Goal: Information Seeking & Learning: Understand process/instructions

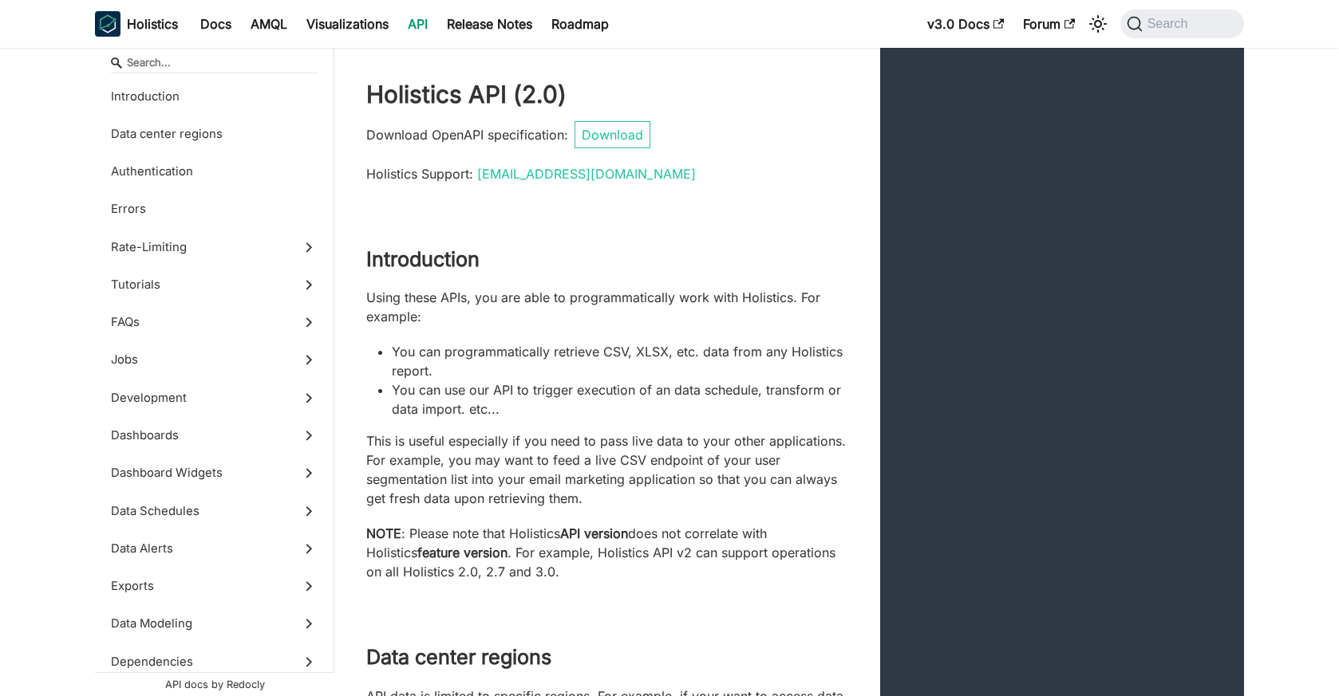
scroll to position [30985, 0]
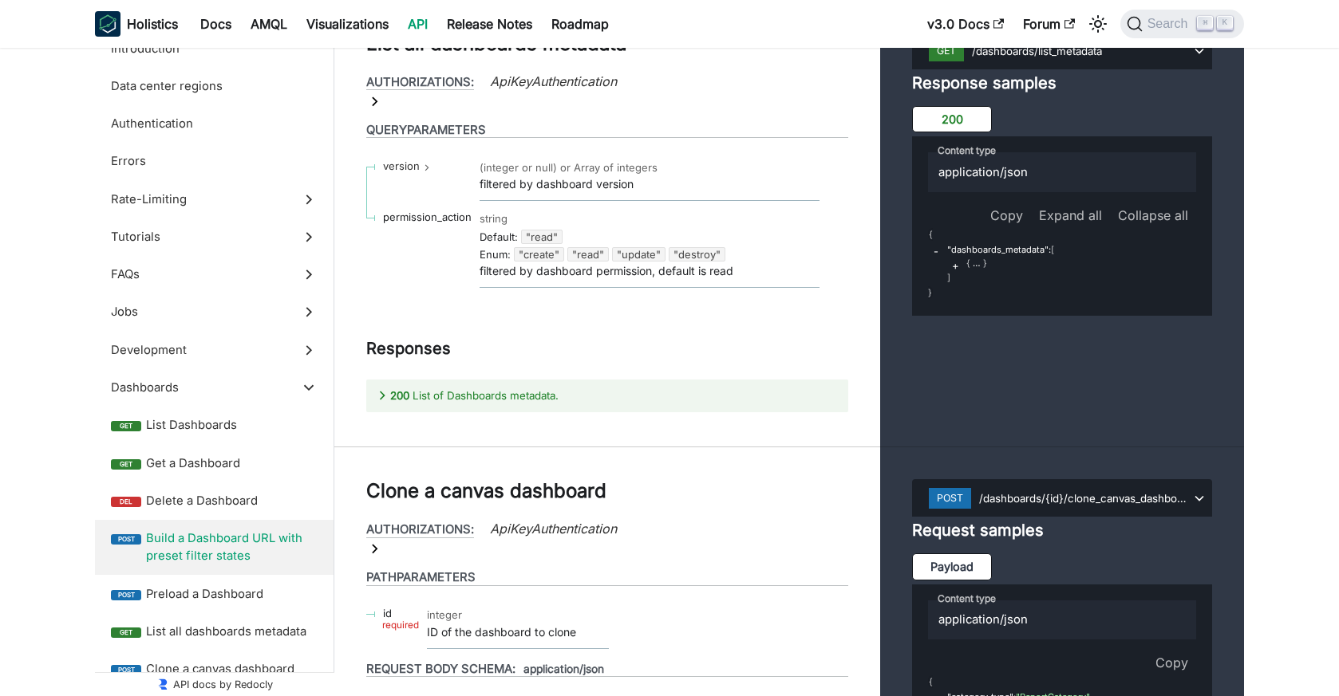
scroll to position [30863, 0]
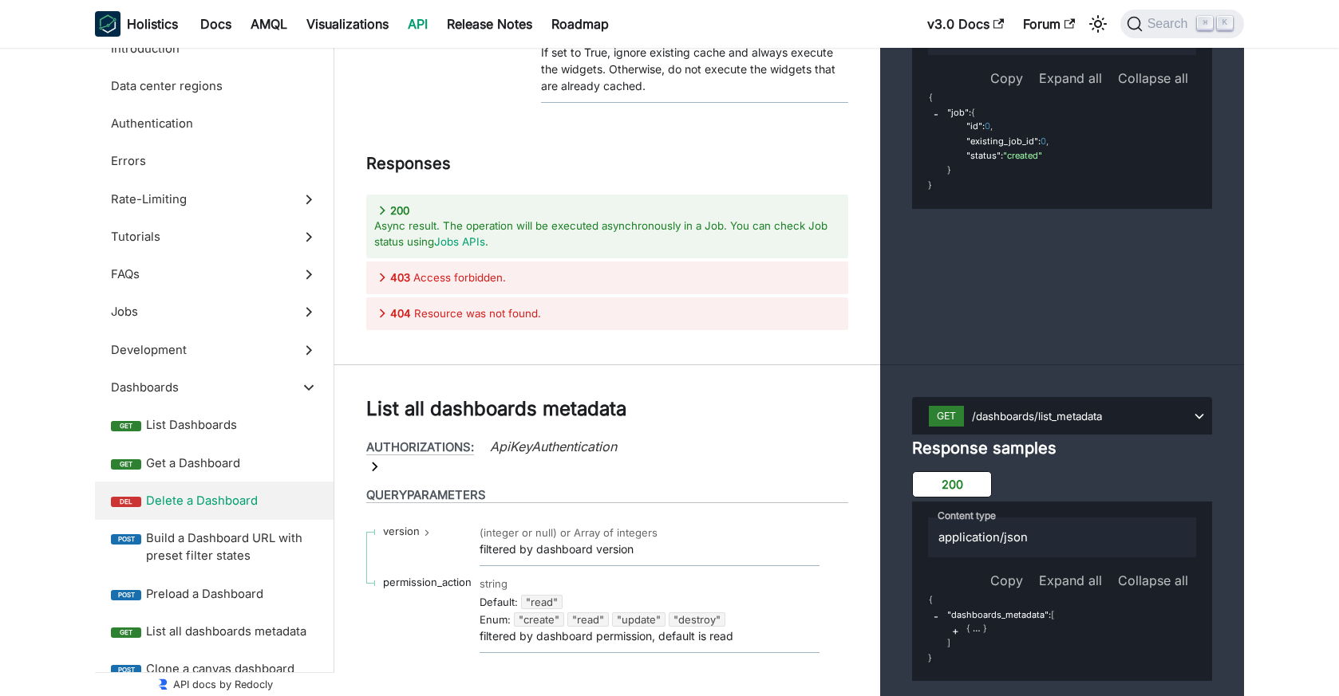
scroll to position [30272, 0]
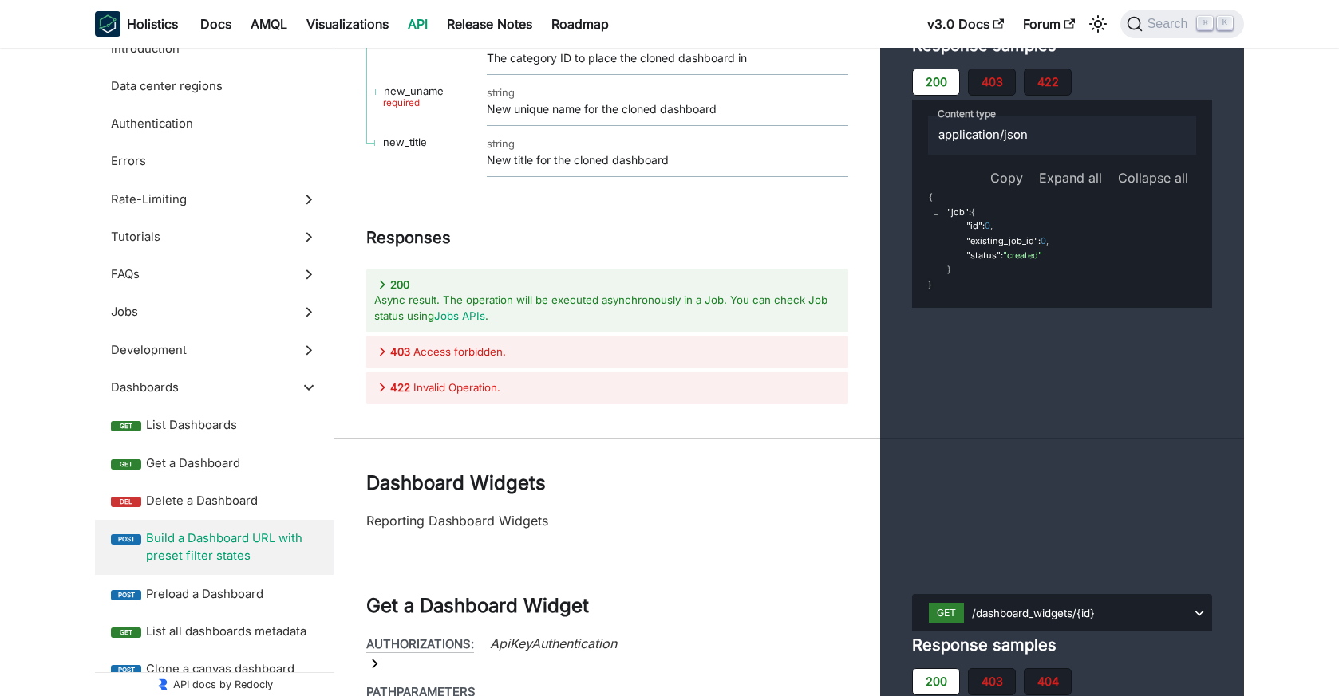
scroll to position [31468, 0]
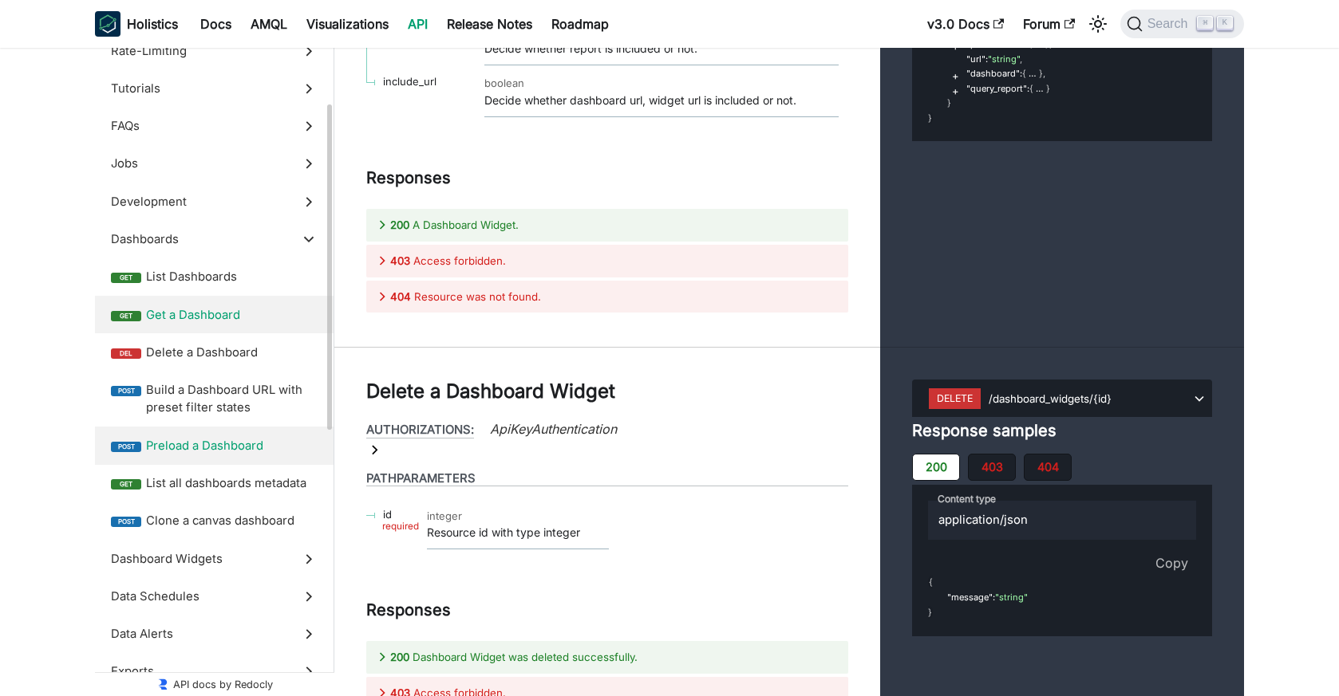
scroll to position [152, 0]
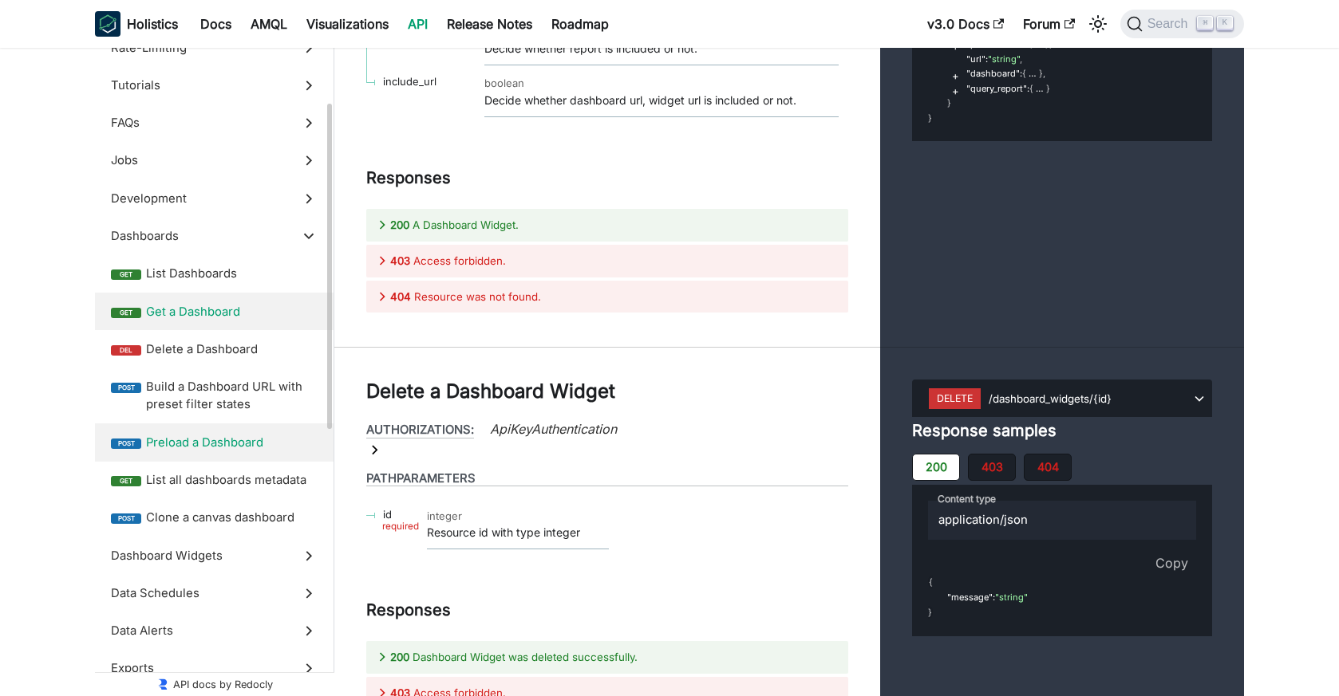
click at [216, 303] on span "Get a Dashboard" at bounding box center [232, 312] width 172 height 18
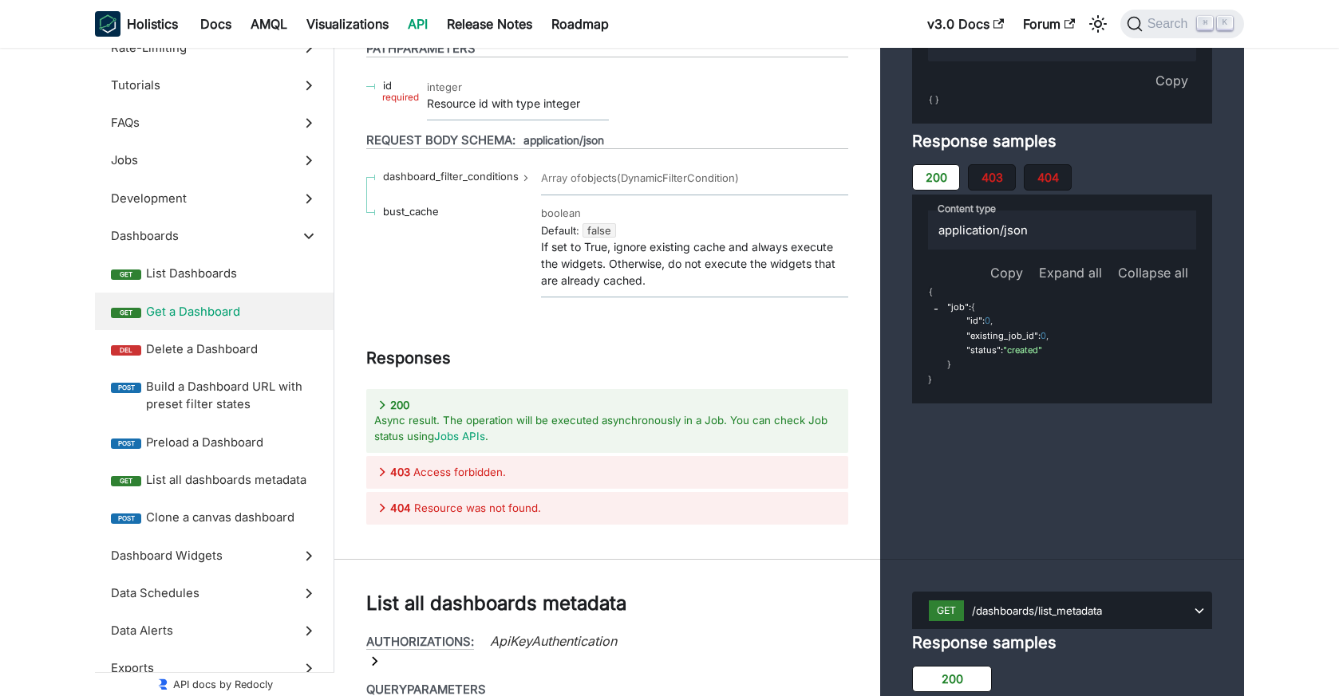
scroll to position [30173, 0]
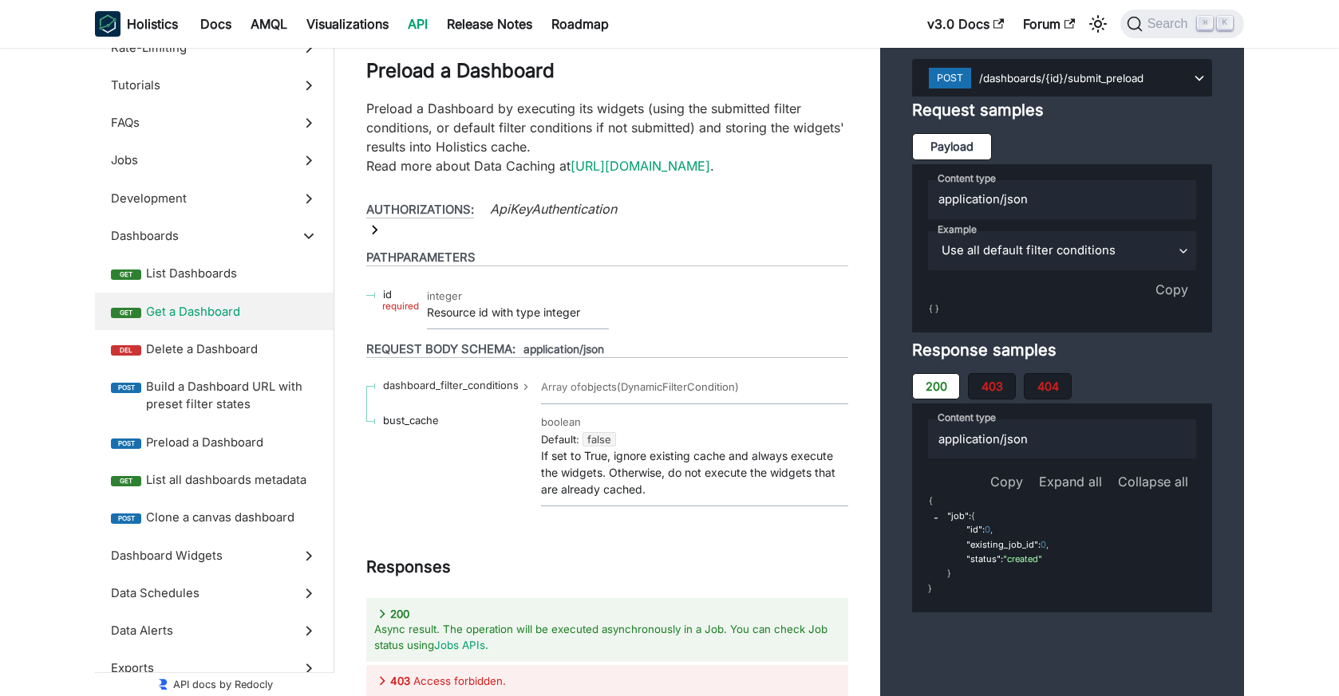
scroll to position [29876, 0]
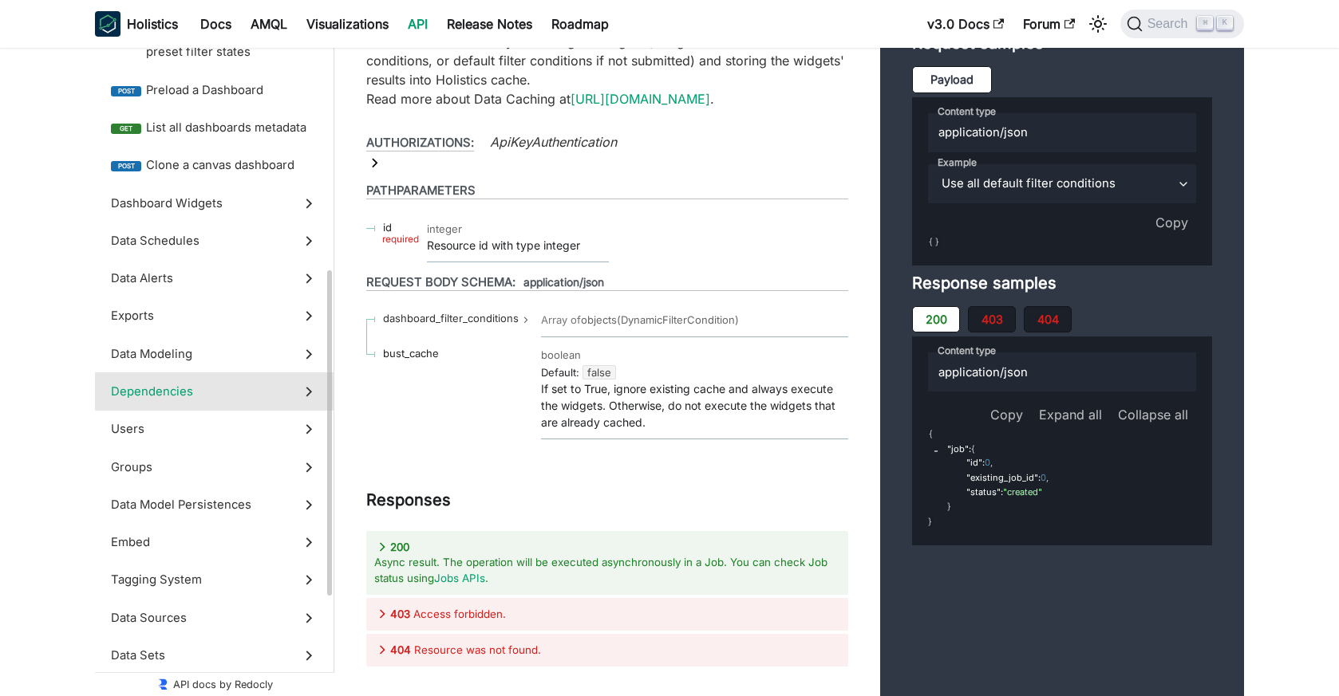
scroll to position [497, 0]
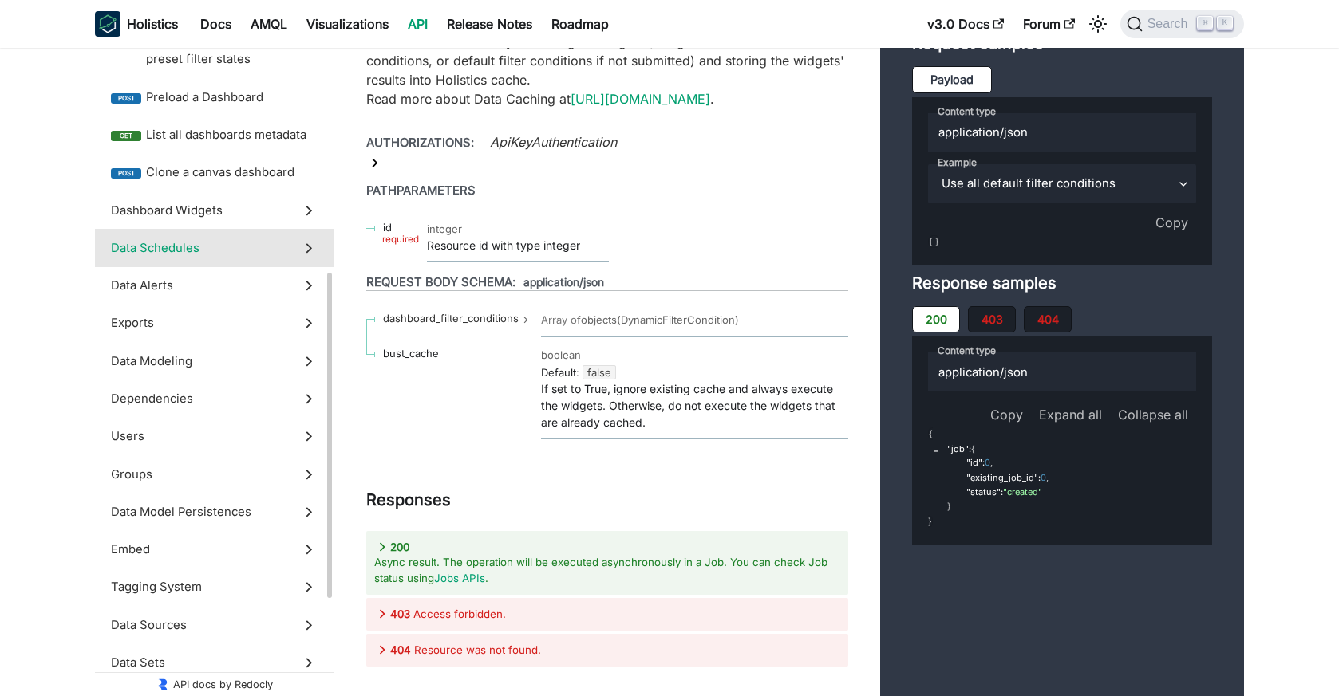
click at [199, 229] on label "Data Schedules" at bounding box center [214, 247] width 239 height 37
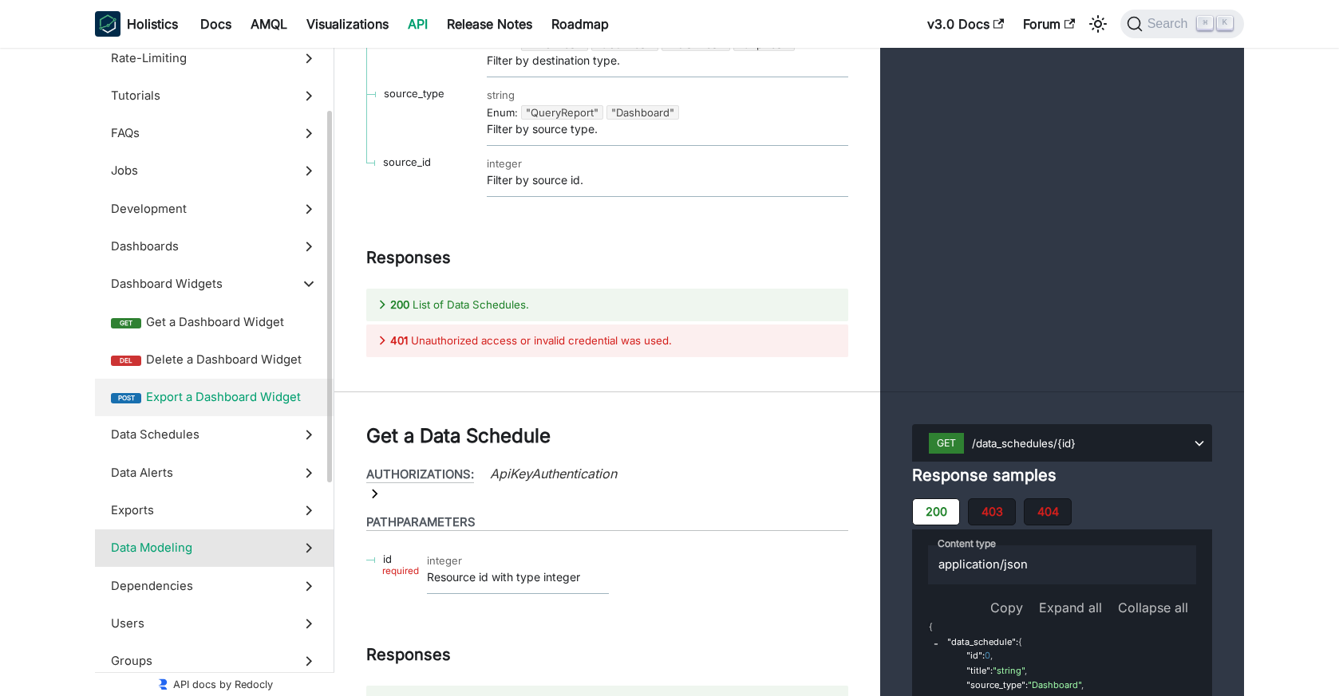
scroll to position [143, 0]
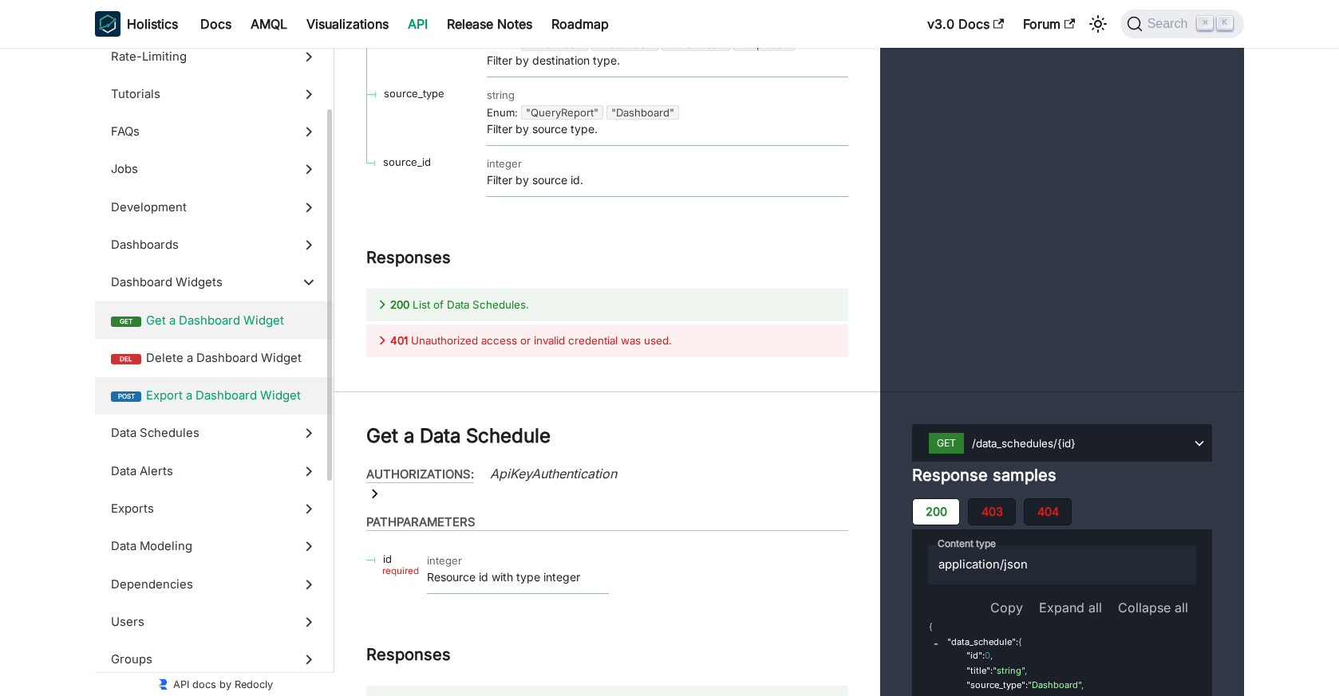
click at [232, 315] on span "Get a Dashboard Widget" at bounding box center [232, 321] width 172 height 18
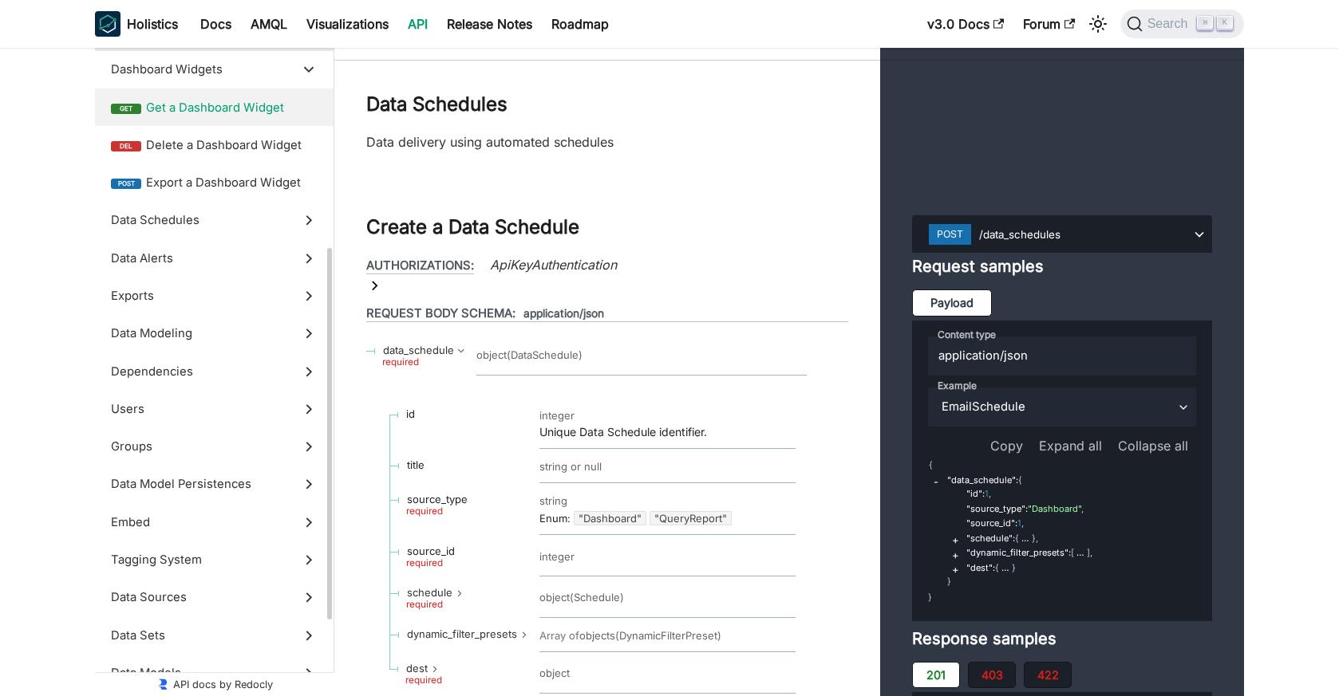
scroll to position [416, 0]
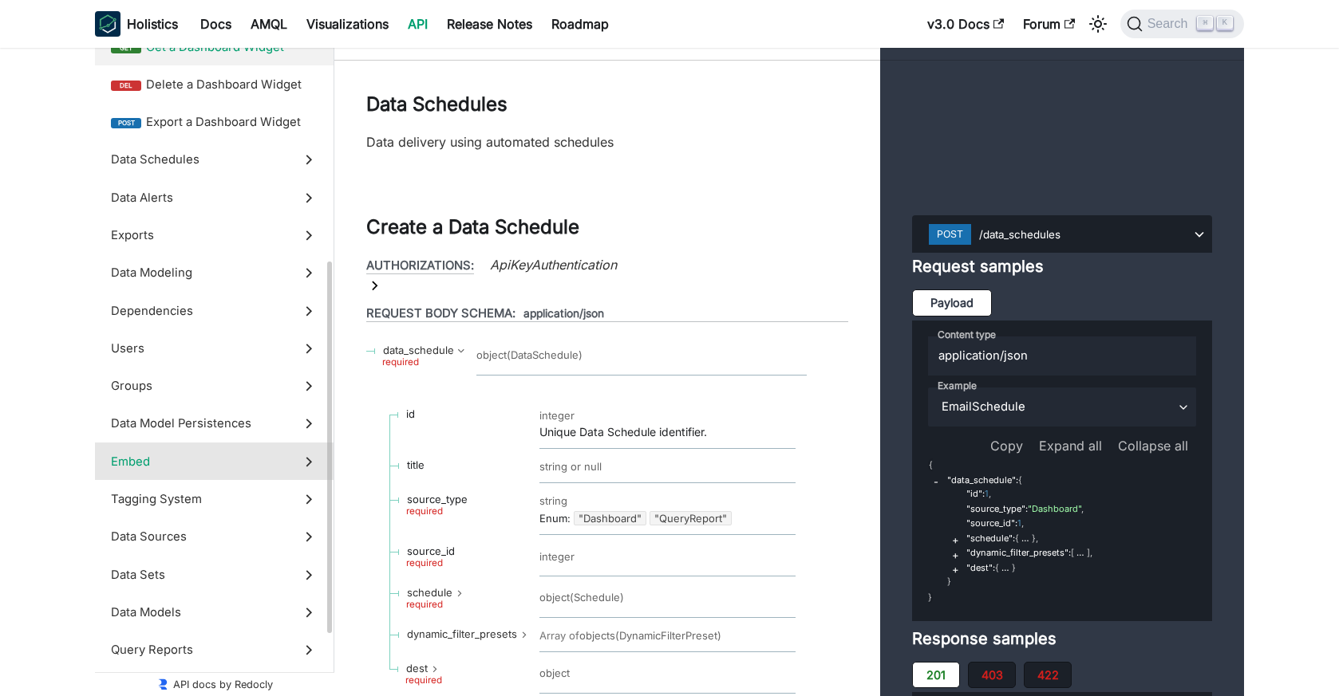
click at [247, 463] on span "Embed" at bounding box center [199, 462] width 176 height 18
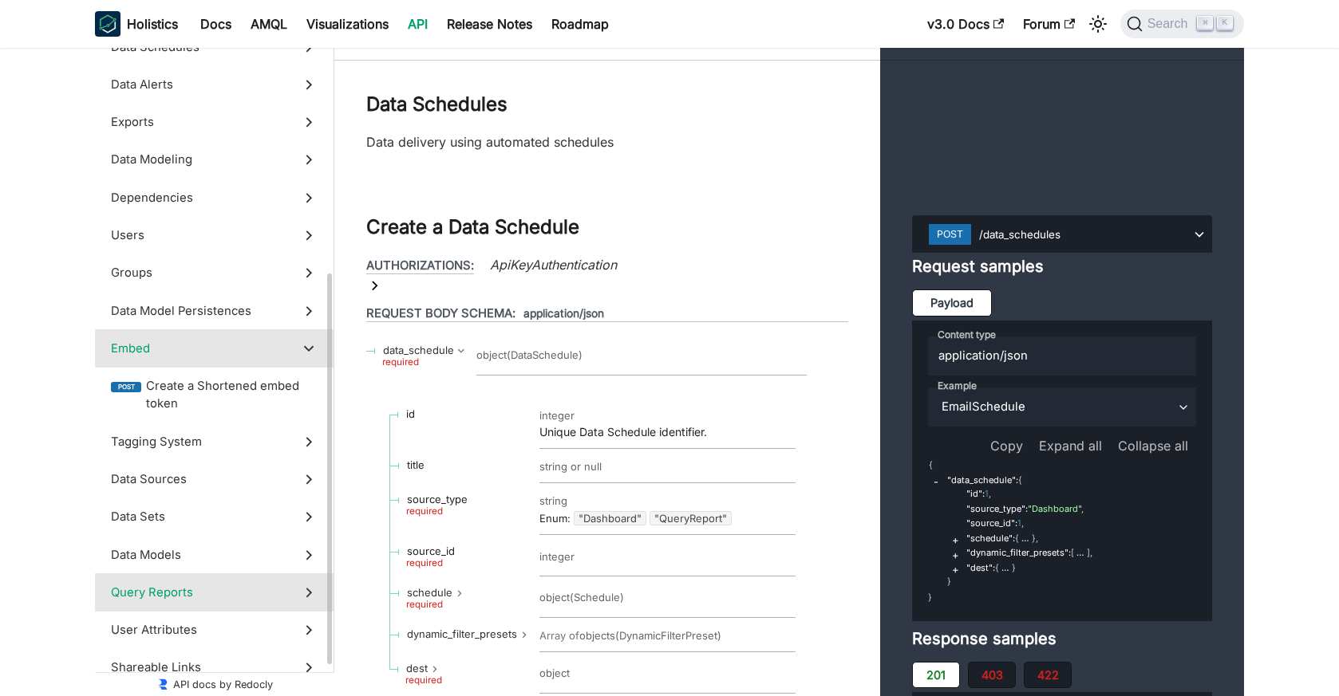
scroll to position [57053, 0]
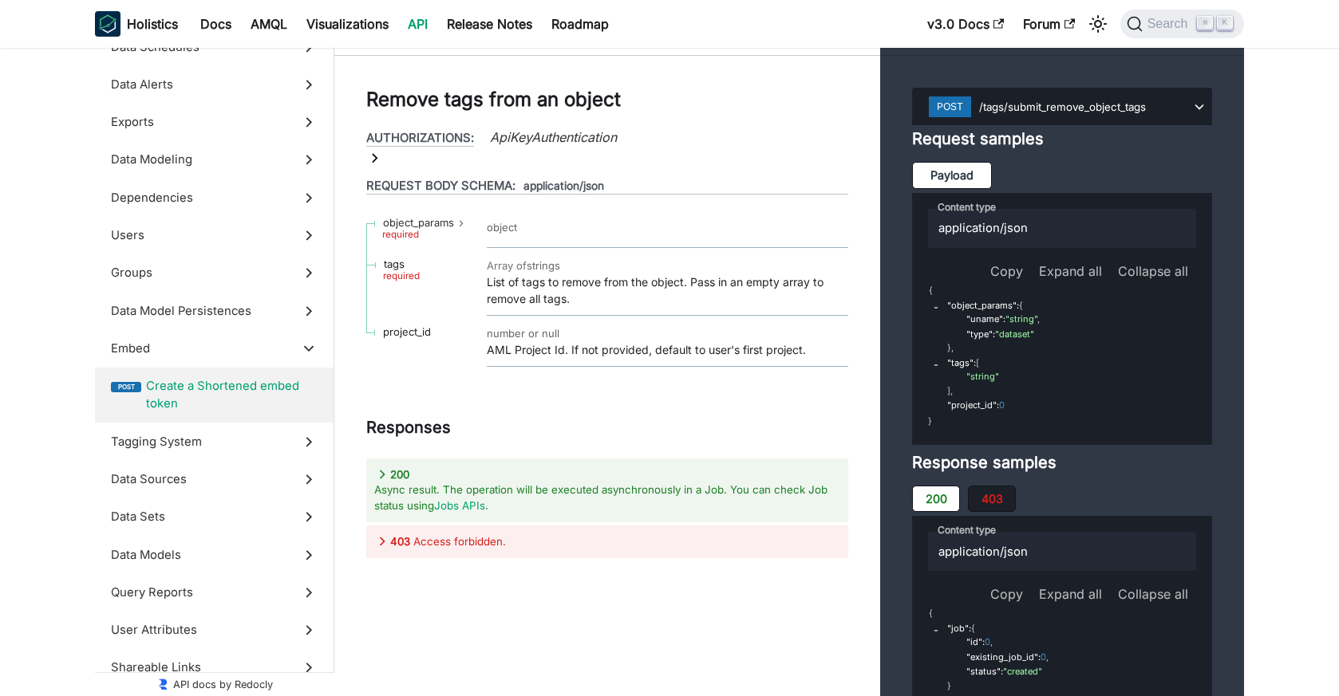
scroll to position [57484, 0]
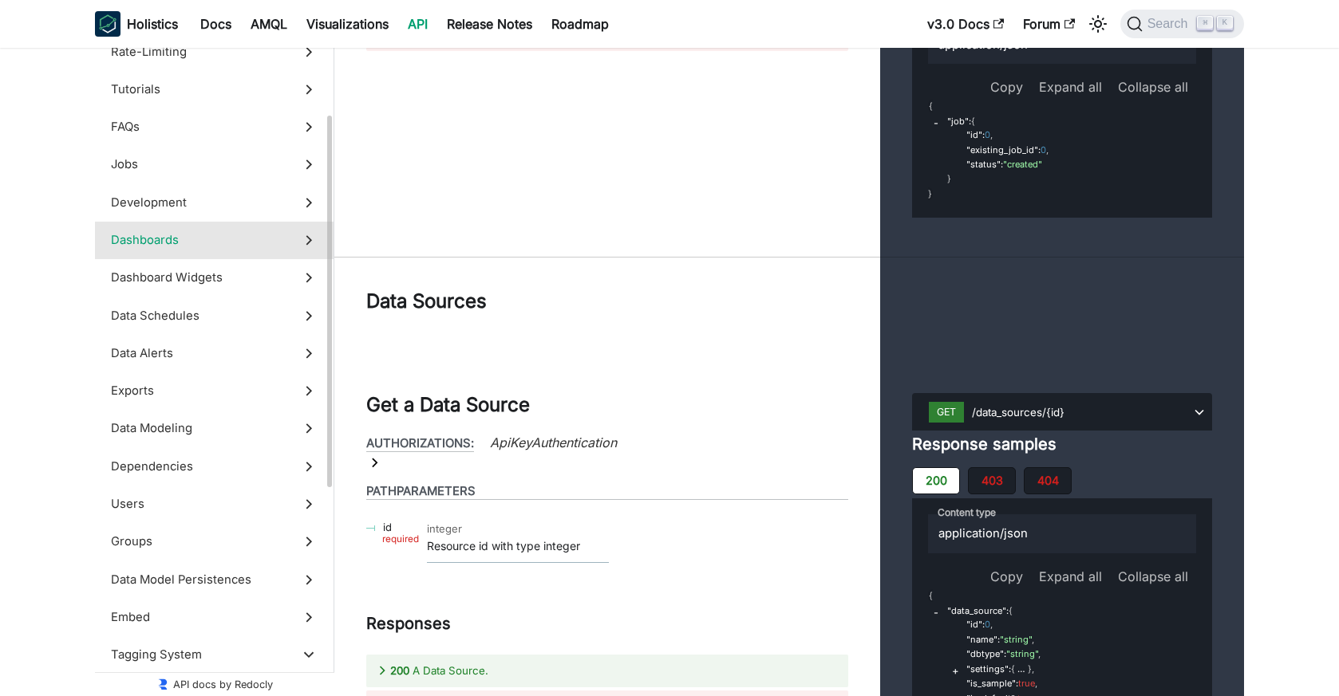
scroll to position [150, 0]
click at [163, 241] on span "Dashboards" at bounding box center [199, 238] width 176 height 18
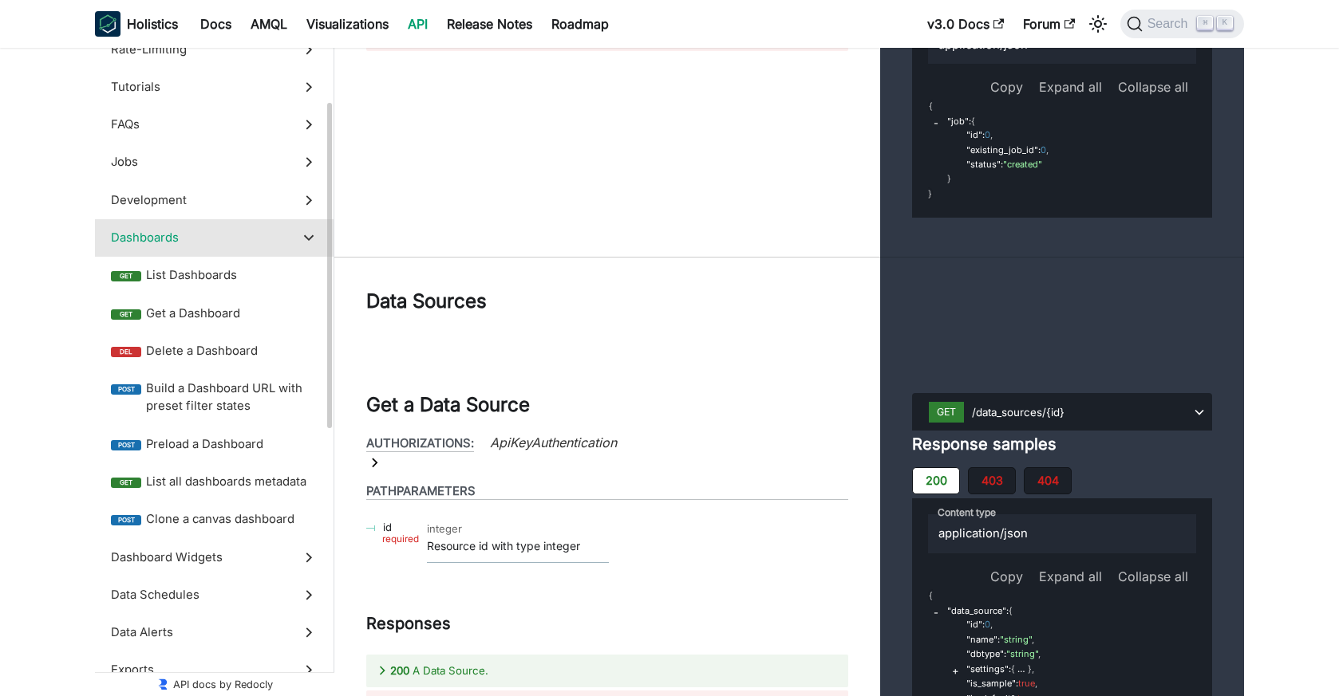
scroll to position [29135, 0]
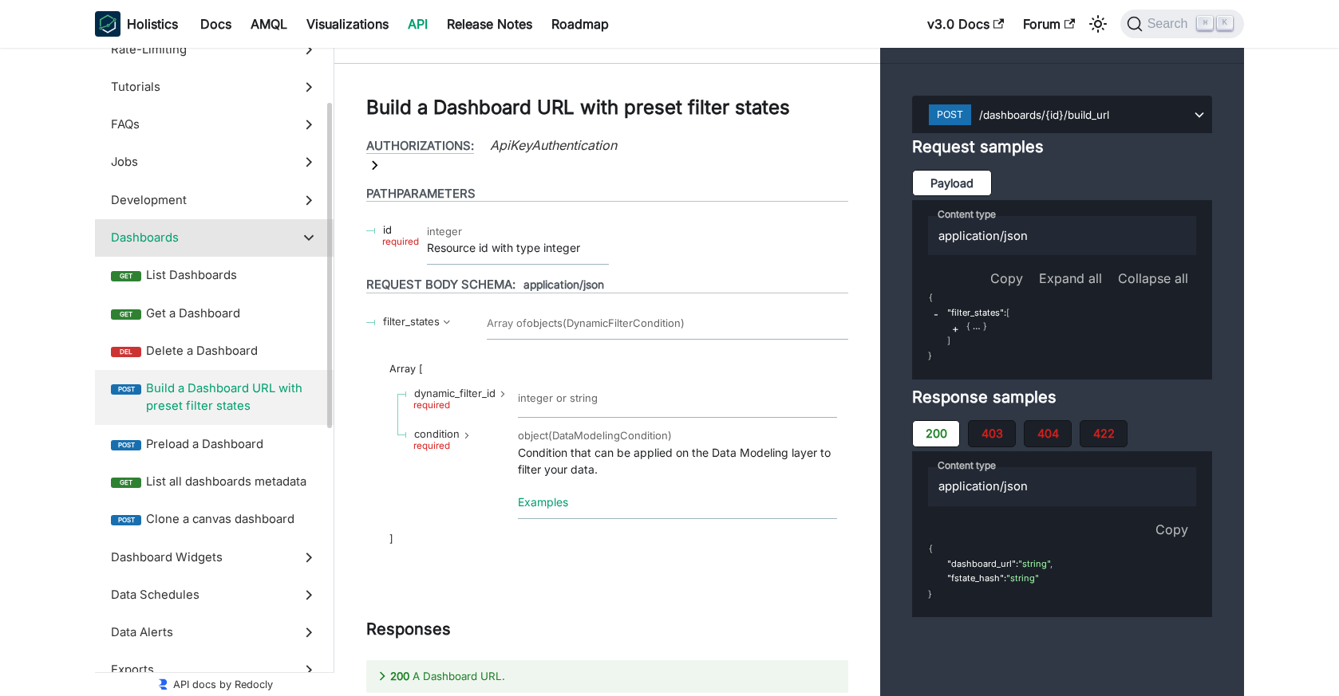
click at [191, 398] on span "Build a Dashboard URL with preset filter states" at bounding box center [232, 398] width 172 height 36
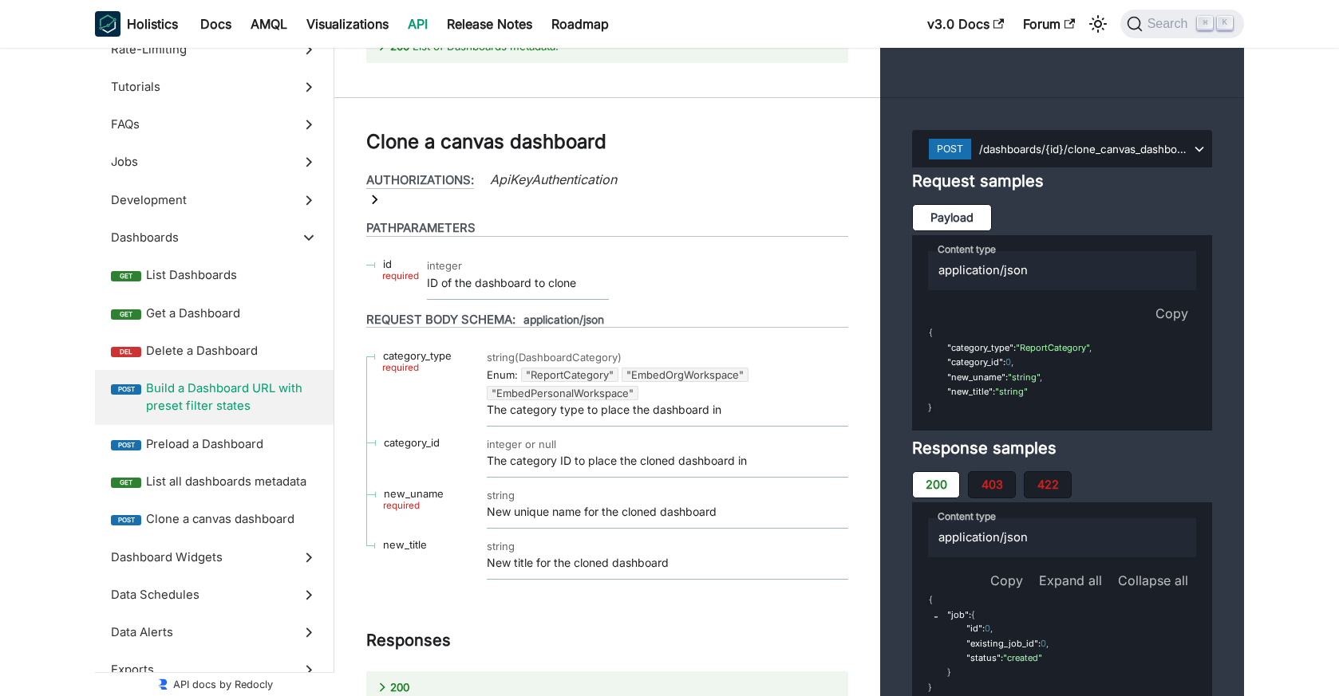
scroll to position [31070, 0]
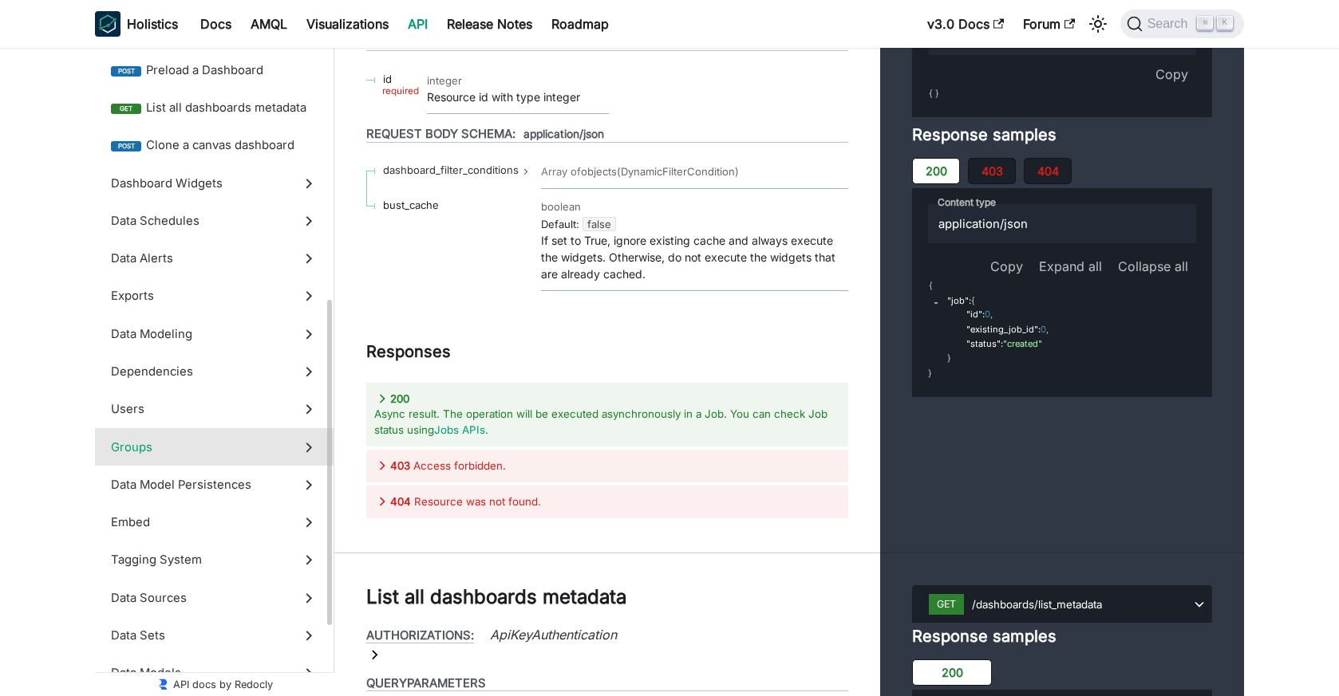
scroll to position [540, 0]
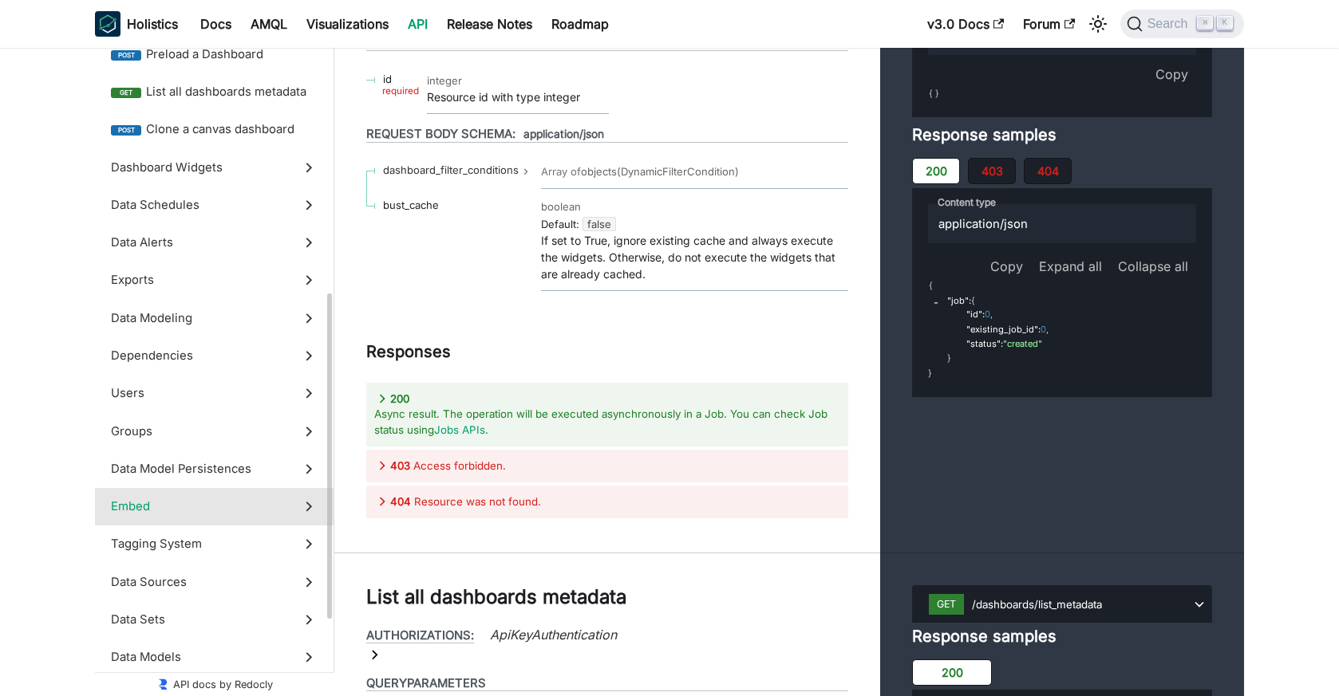
click at [213, 488] on label "Embed" at bounding box center [214, 506] width 239 height 37
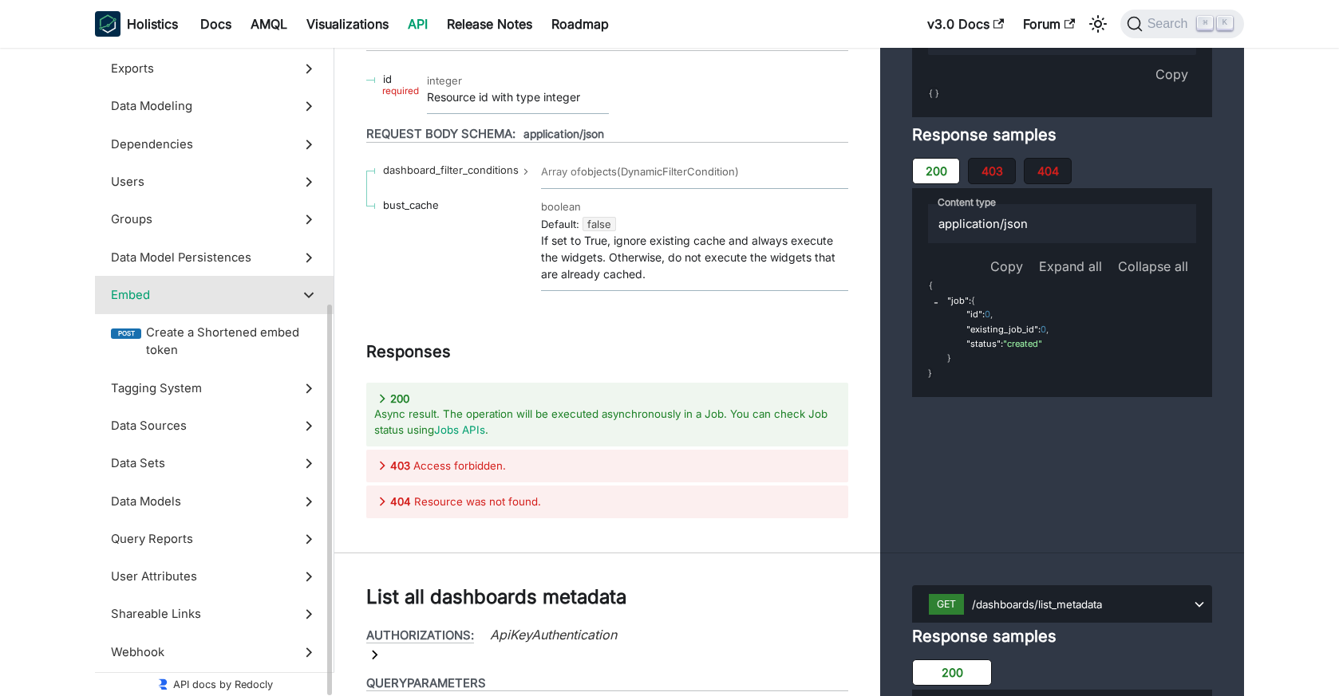
scroll to position [470, 0]
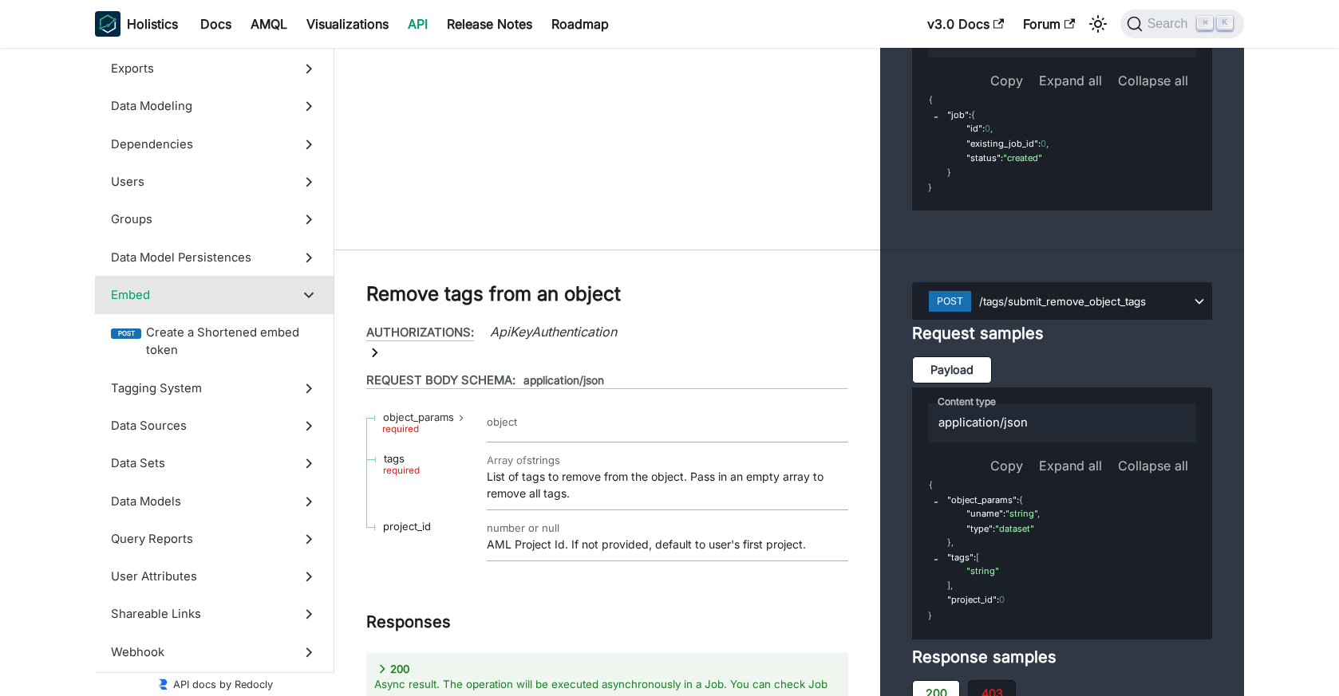
scroll to position [57362, 0]
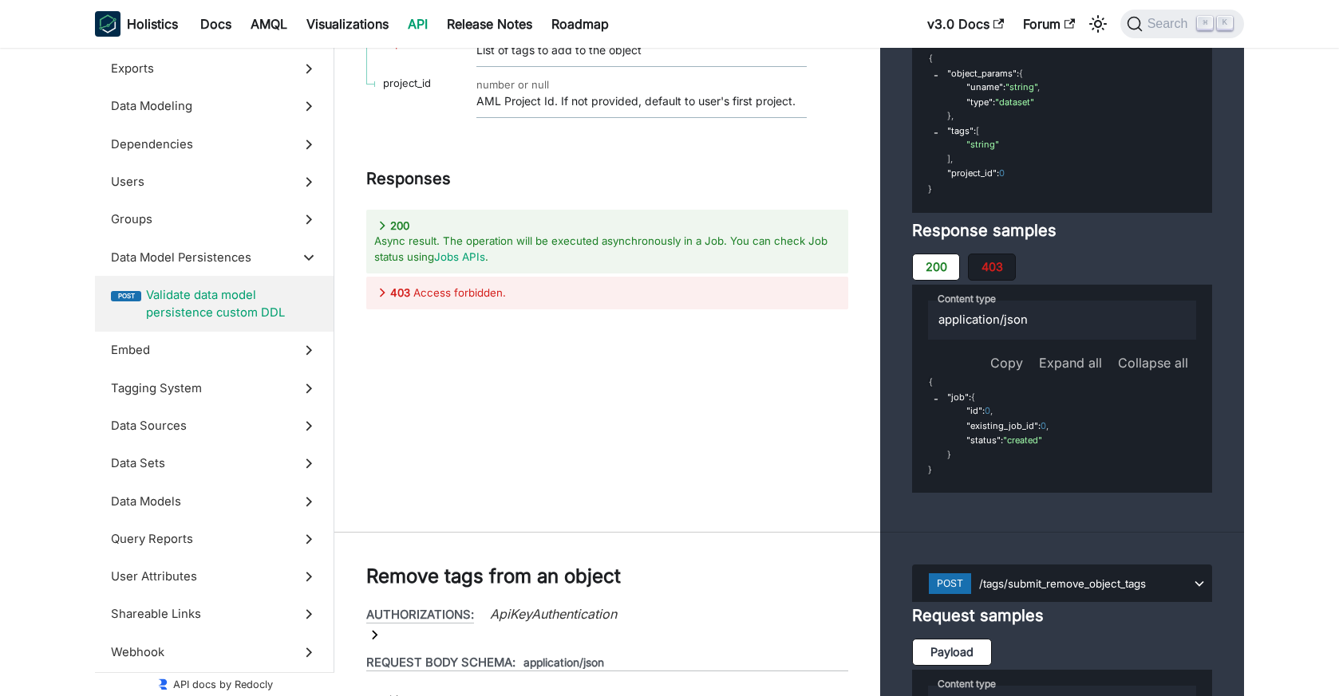
scroll to position [56887, 0]
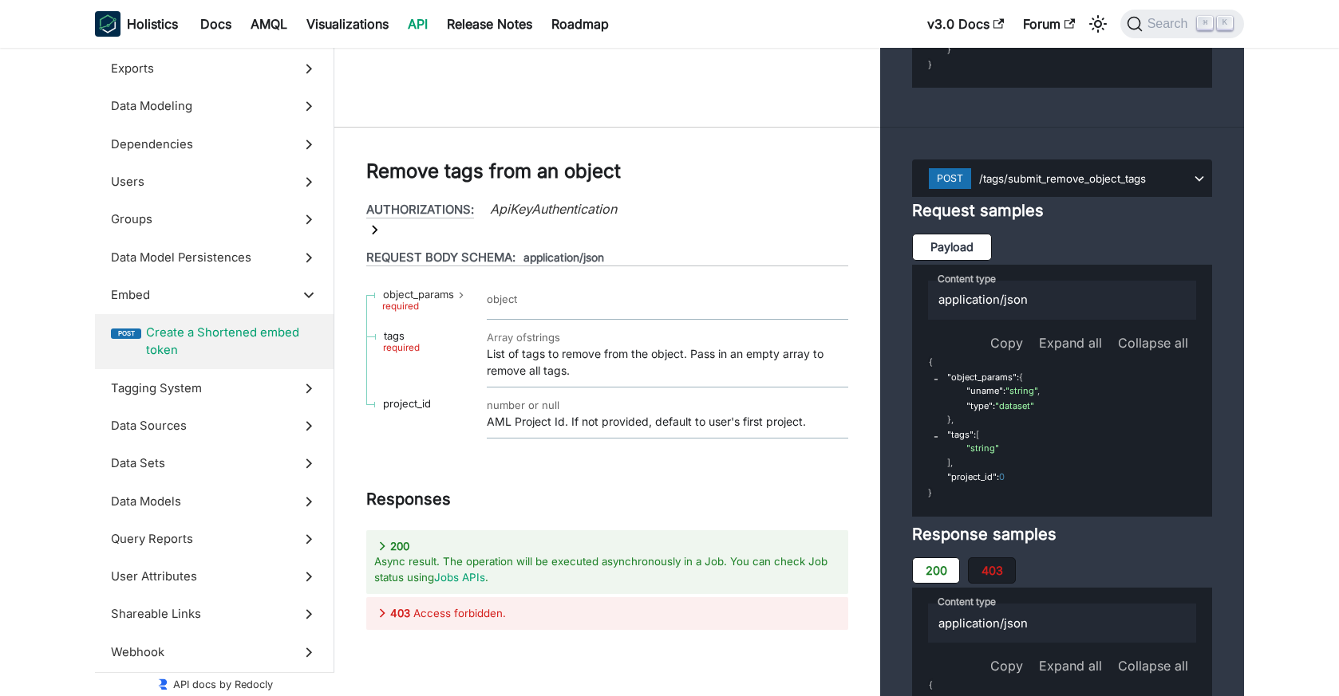
scroll to position [57405, 0]
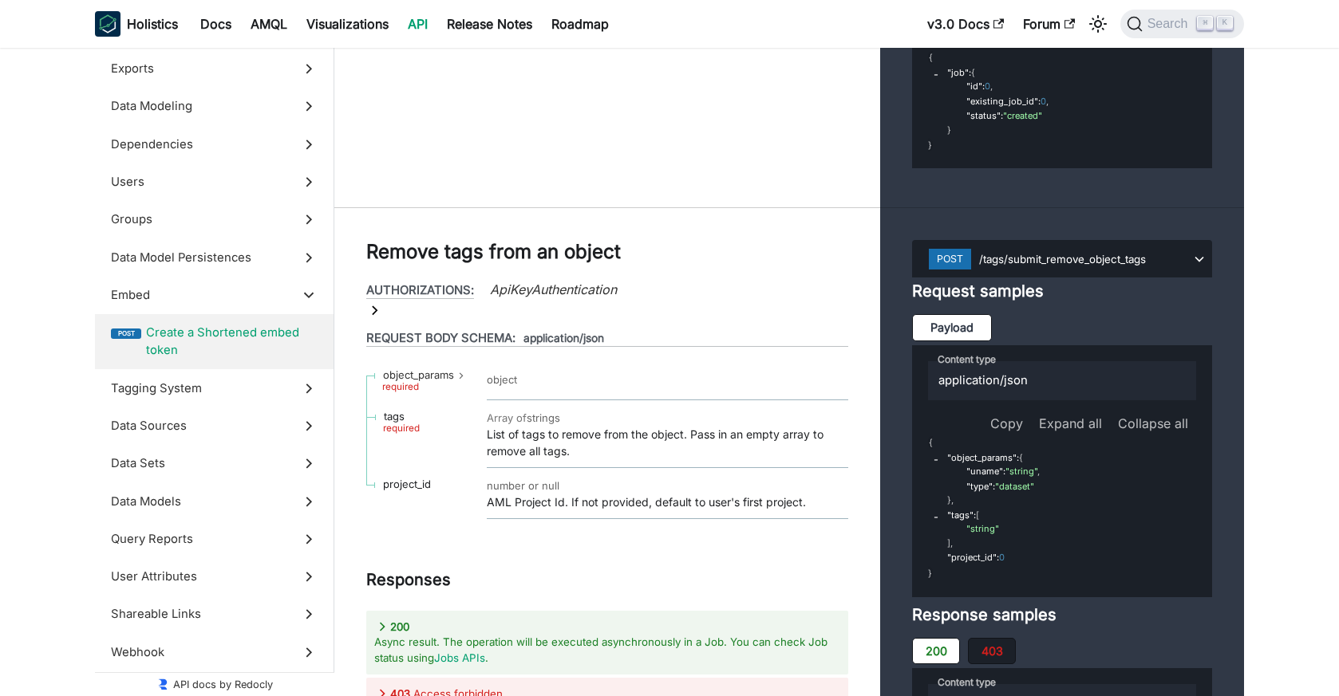
scroll to position [57054, 0]
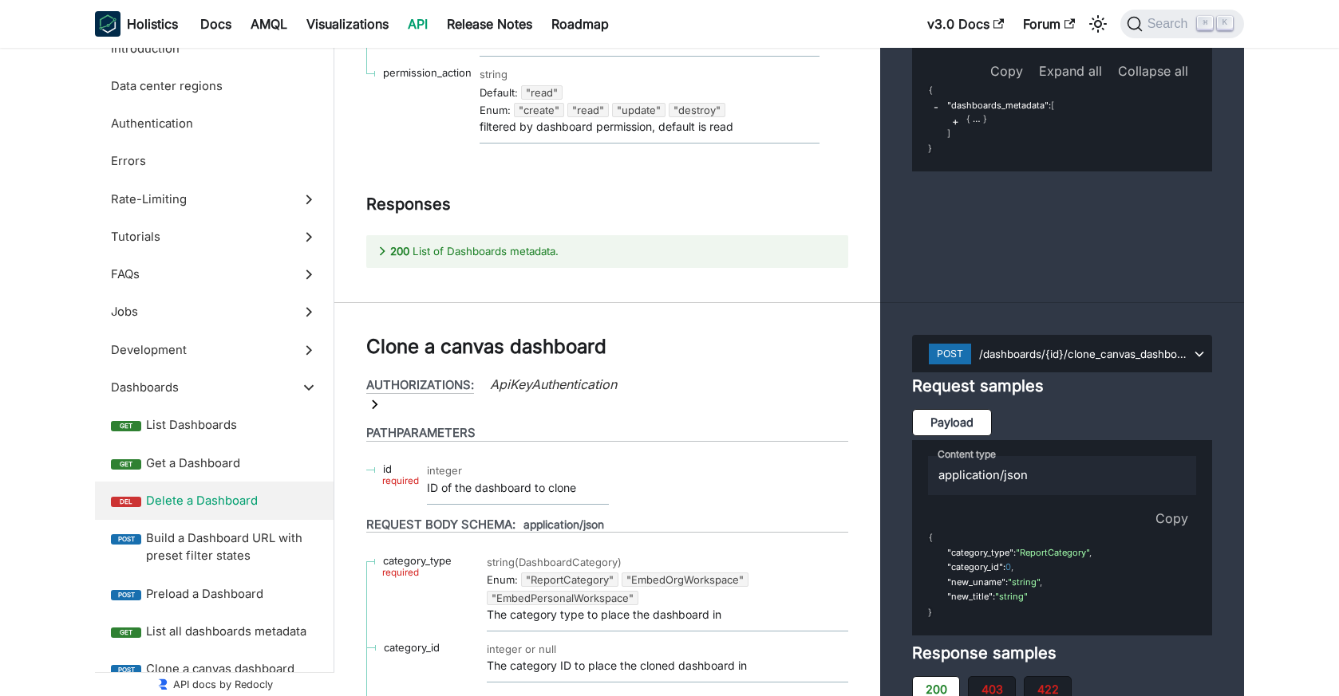
scroll to position [30861, 0]
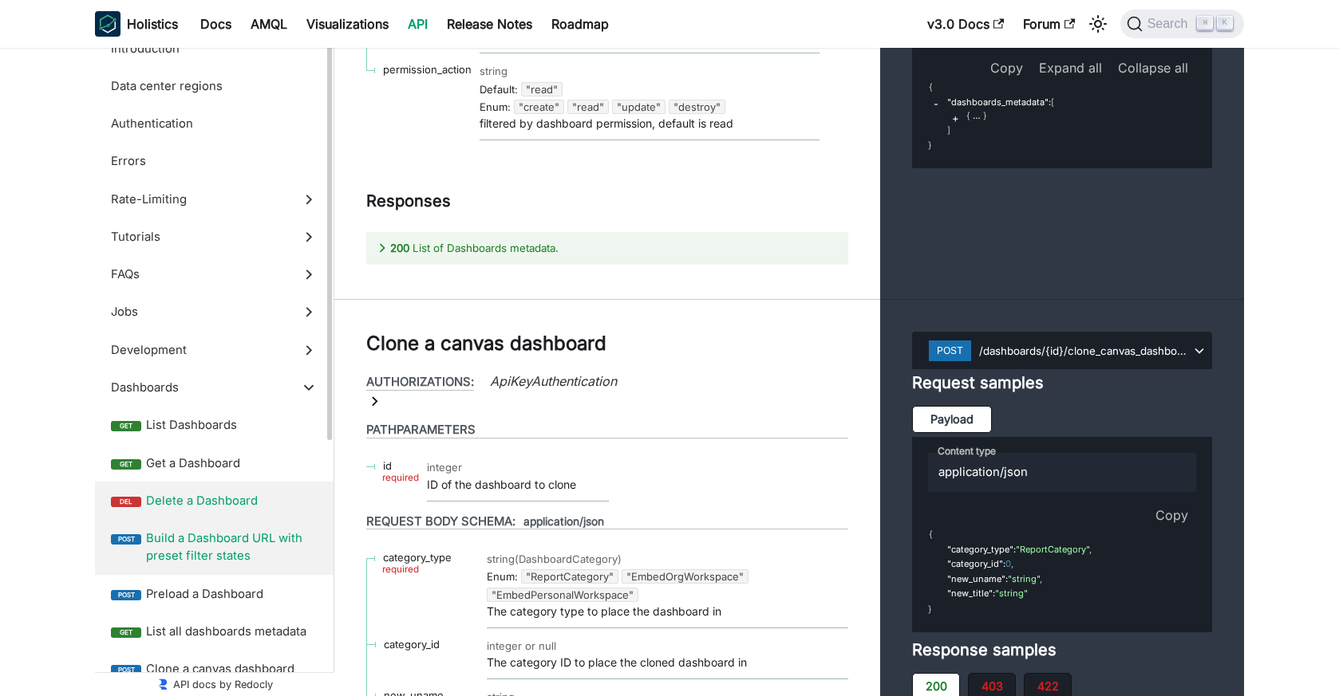
click at [225, 554] on span "Build a Dashboard URL with preset filter states" at bounding box center [232, 548] width 172 height 36
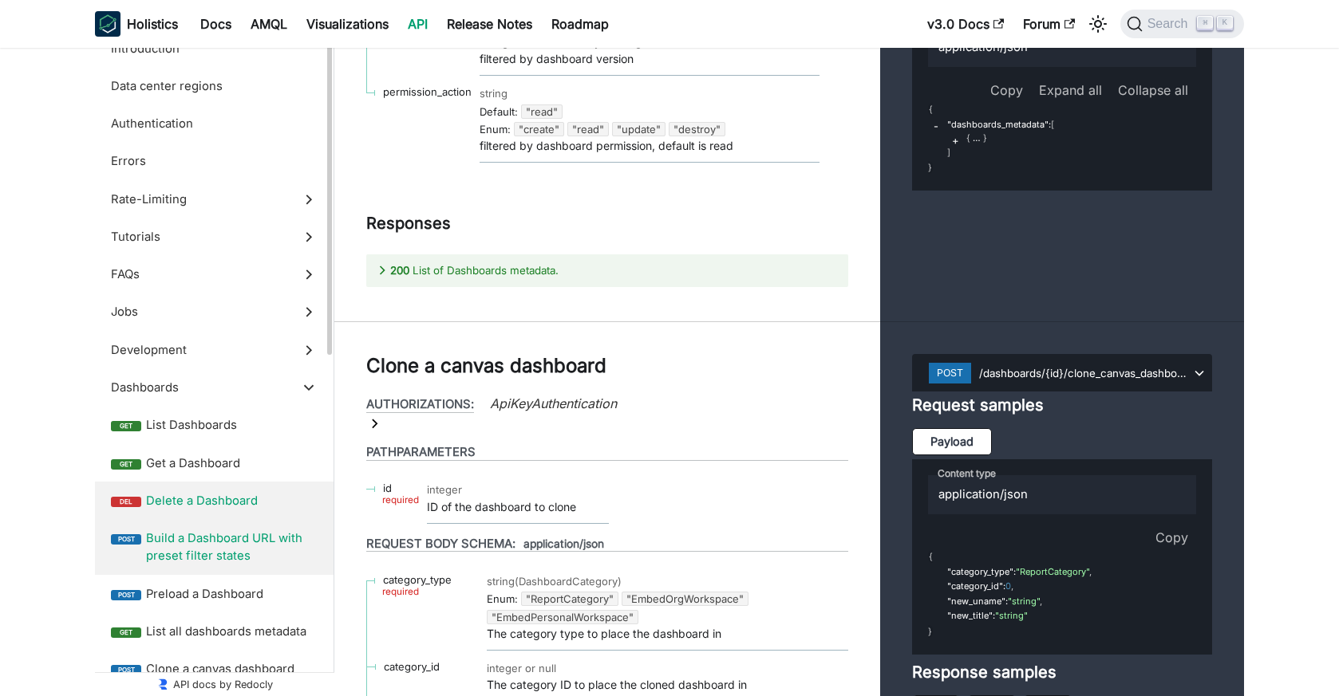
click at [257, 530] on span "Build a Dashboard URL with preset filter states" at bounding box center [232, 548] width 172 height 36
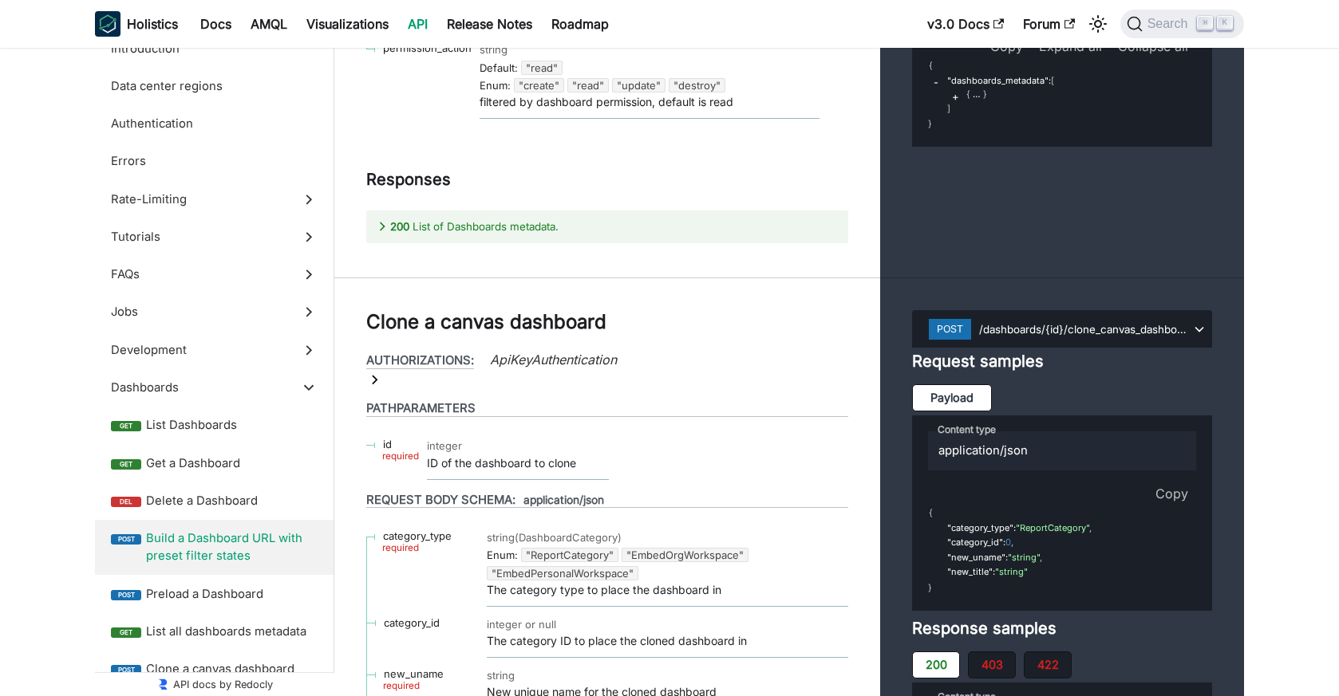
scroll to position [30883, 0]
